Goal: Task Accomplishment & Management: Use online tool/utility

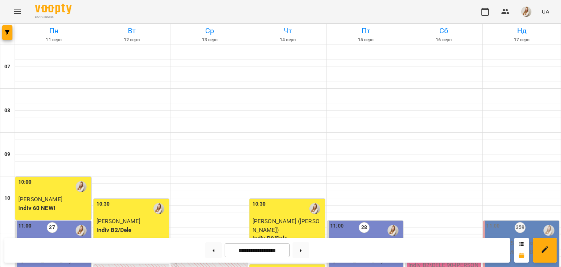
scroll to position [412, 0]
click at [529, 12] on img "button" at bounding box center [527, 12] width 10 height 10
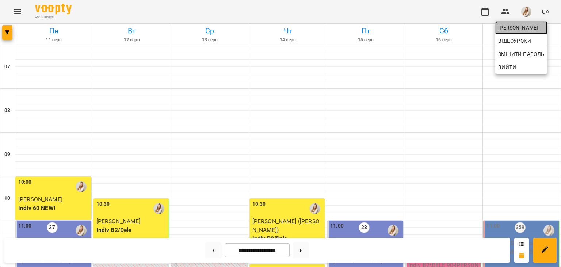
click at [507, 28] on span "[PERSON_NAME]" at bounding box center [522, 27] width 46 height 9
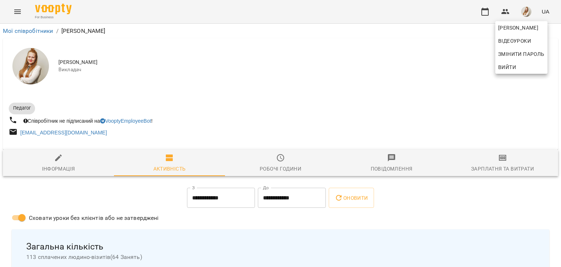
click at [503, 165] on div at bounding box center [280, 133] width 561 height 267
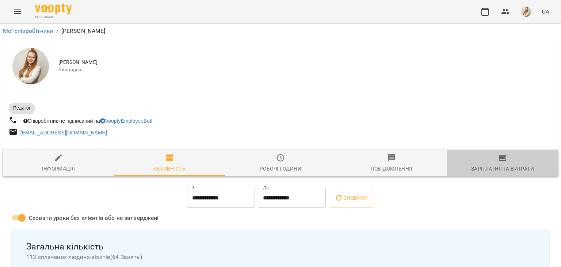
click at [503, 165] on div "Зарплатня та Витрати" at bounding box center [503, 168] width 63 height 9
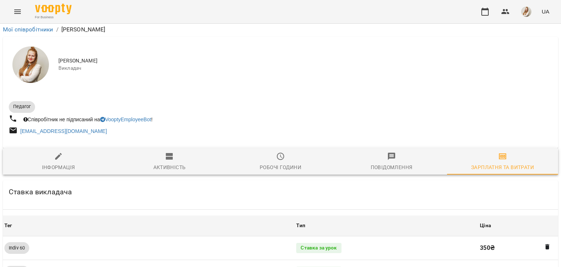
scroll to position [821, 0]
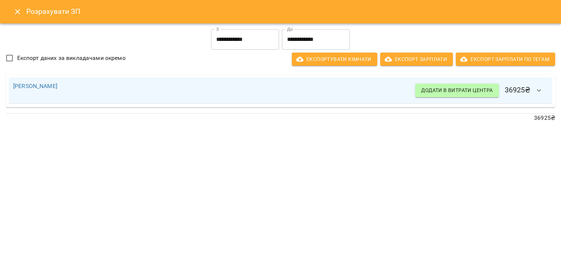
click at [14, 12] on icon "Close" at bounding box center [17, 11] width 9 height 9
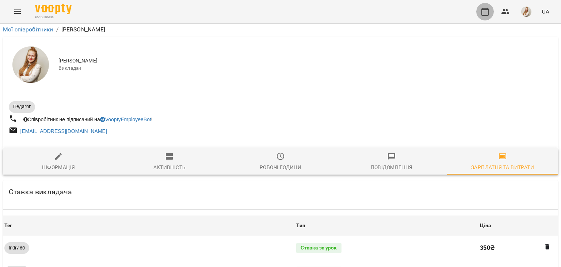
click at [485, 15] on icon "button" at bounding box center [485, 12] width 7 height 8
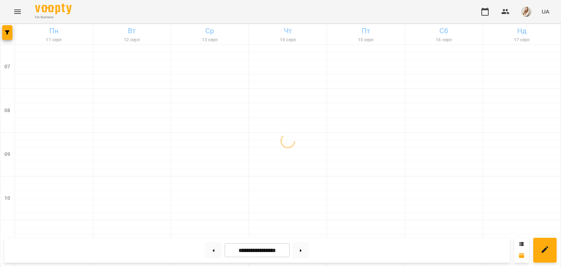
click at [242, 11] on div "For Business UA" at bounding box center [280, 11] width 561 height 23
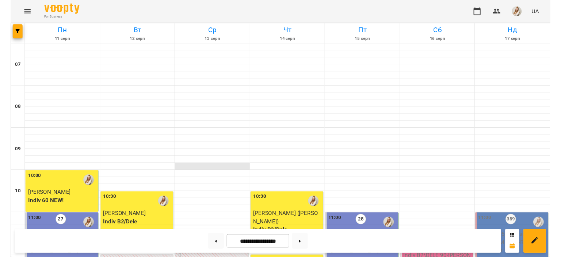
scroll to position [433, 0]
